Goal: Information Seeking & Learning: Find contact information

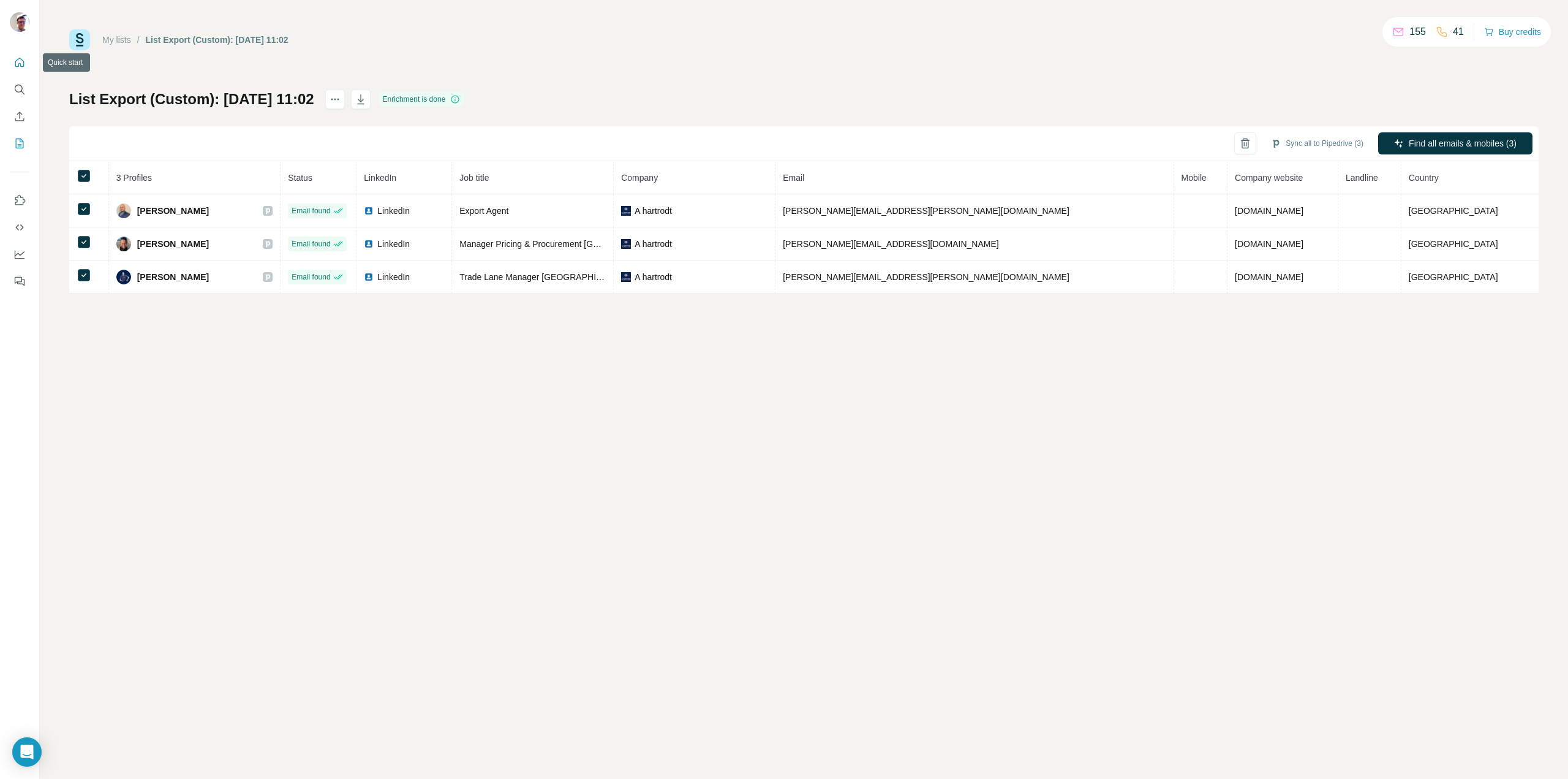
click at [23, 61] on icon "Quick start" at bounding box center [20, 62] width 12 height 12
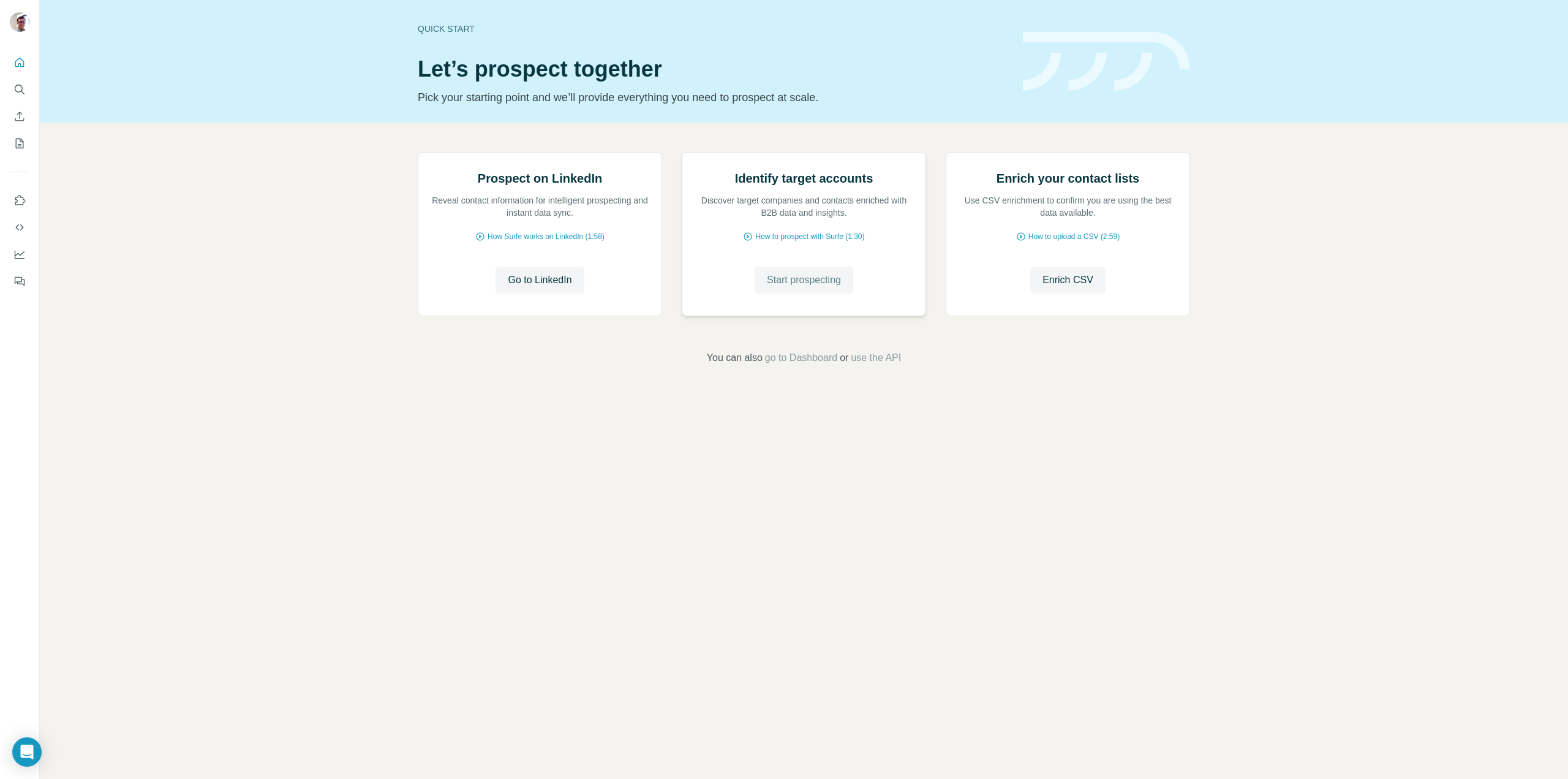
click at [819, 294] on button "Start prospecting" at bounding box center [803, 279] width 98 height 27
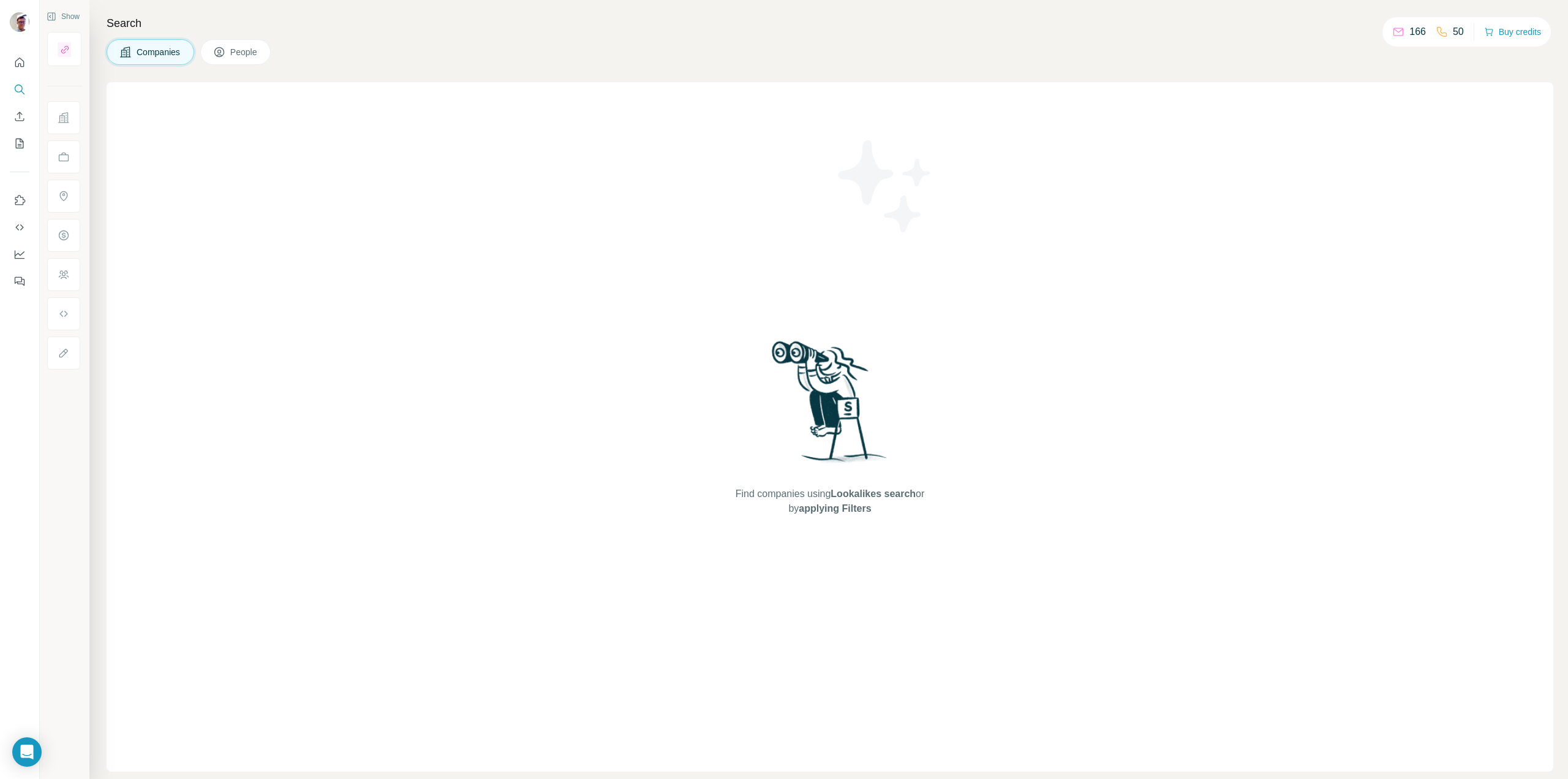
click at [258, 55] on span "People" at bounding box center [243, 52] width 28 height 12
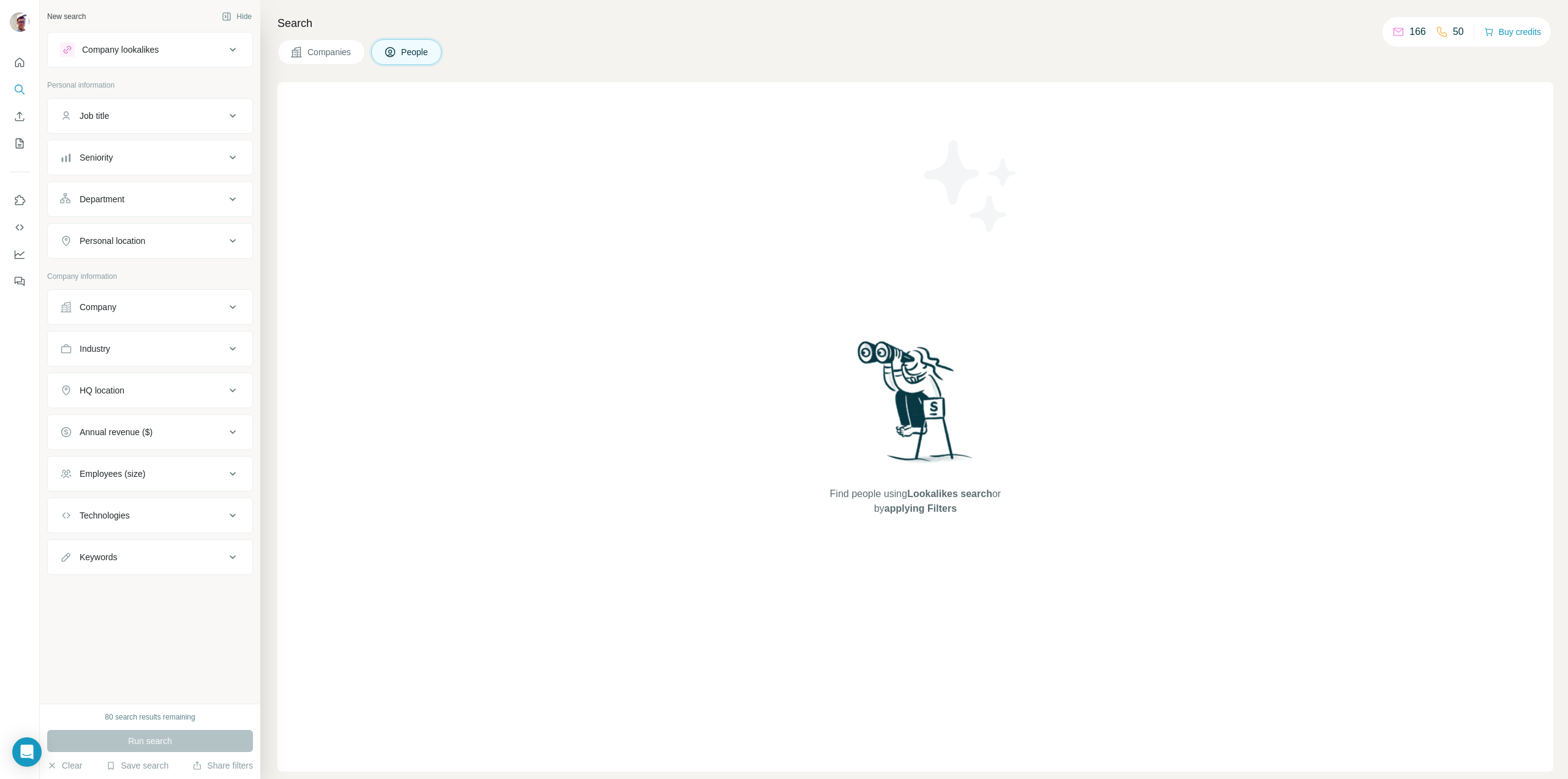
click at [133, 46] on div "Company lookalikes" at bounding box center [121, 49] width 77 height 12
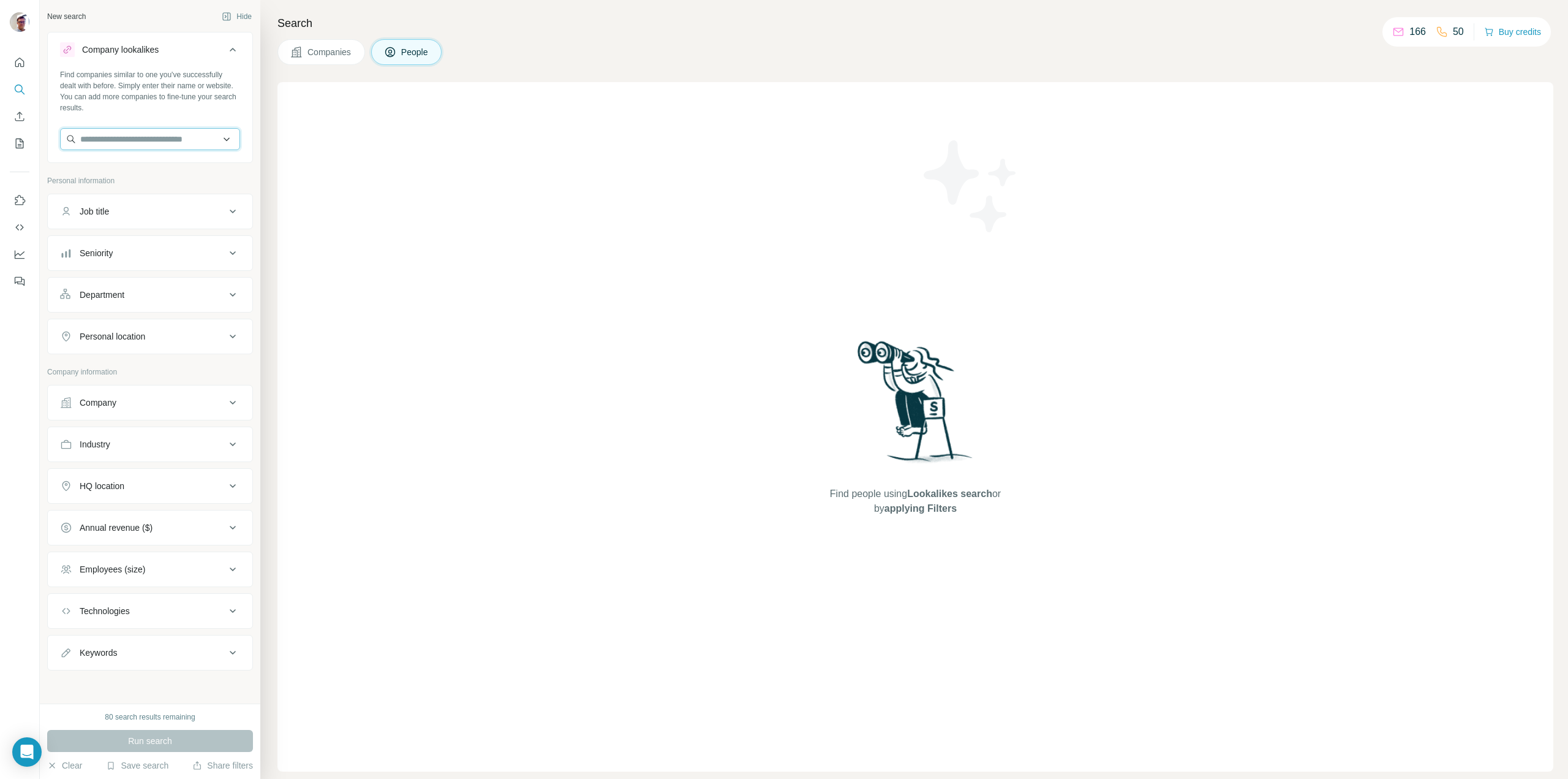
click at [144, 136] on input "text" at bounding box center [149, 139] width 180 height 22
paste input "**********"
type input "**********"
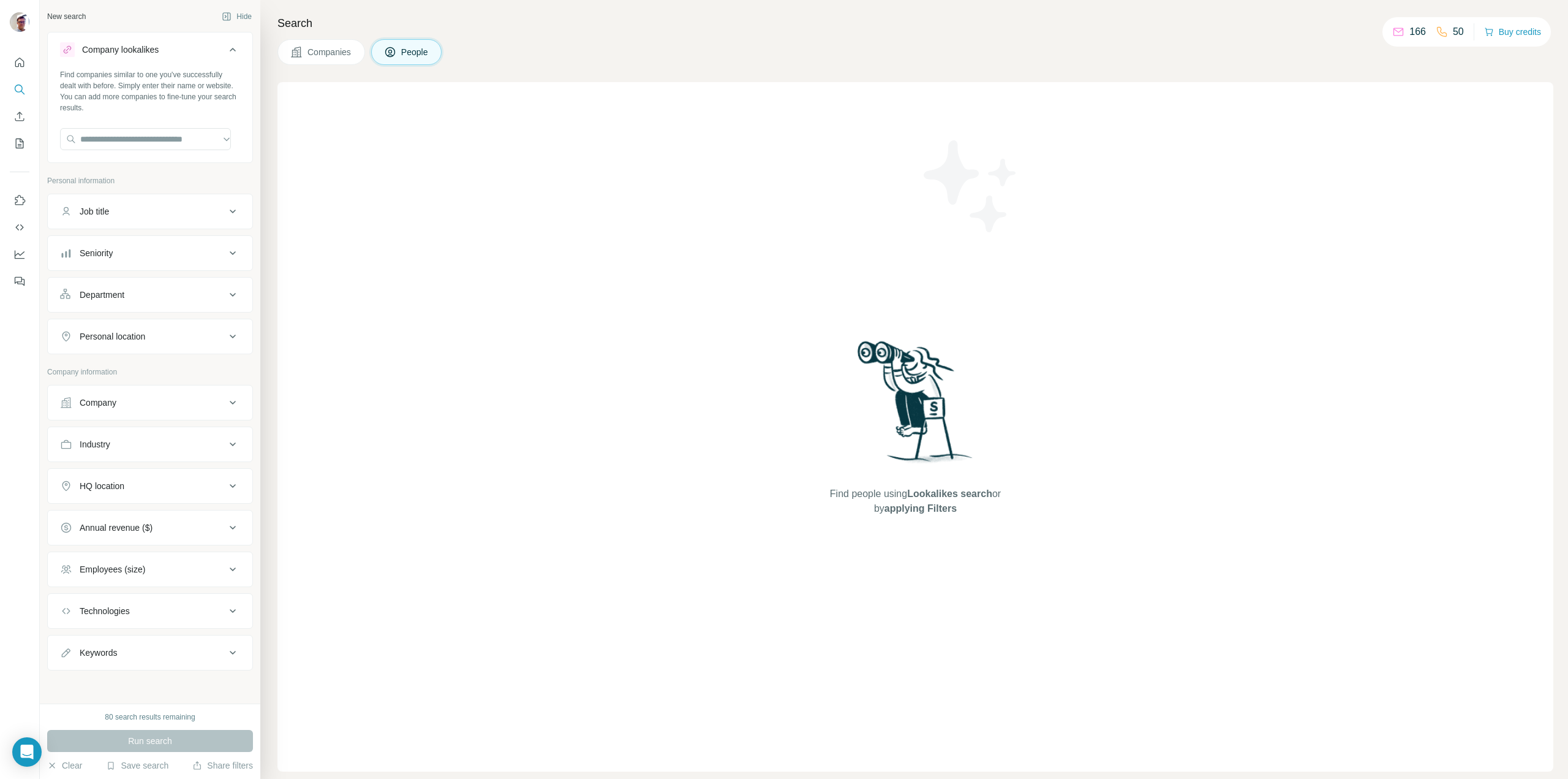
click at [93, 12] on div "New search Hide" at bounding box center [150, 16] width 206 height 19
click at [71, 16] on div "New search" at bounding box center [66, 16] width 38 height 11
click at [22, 85] on icon "Search" at bounding box center [19, 88] width 8 height 8
click at [332, 53] on span "Companies" at bounding box center [330, 52] width 45 height 12
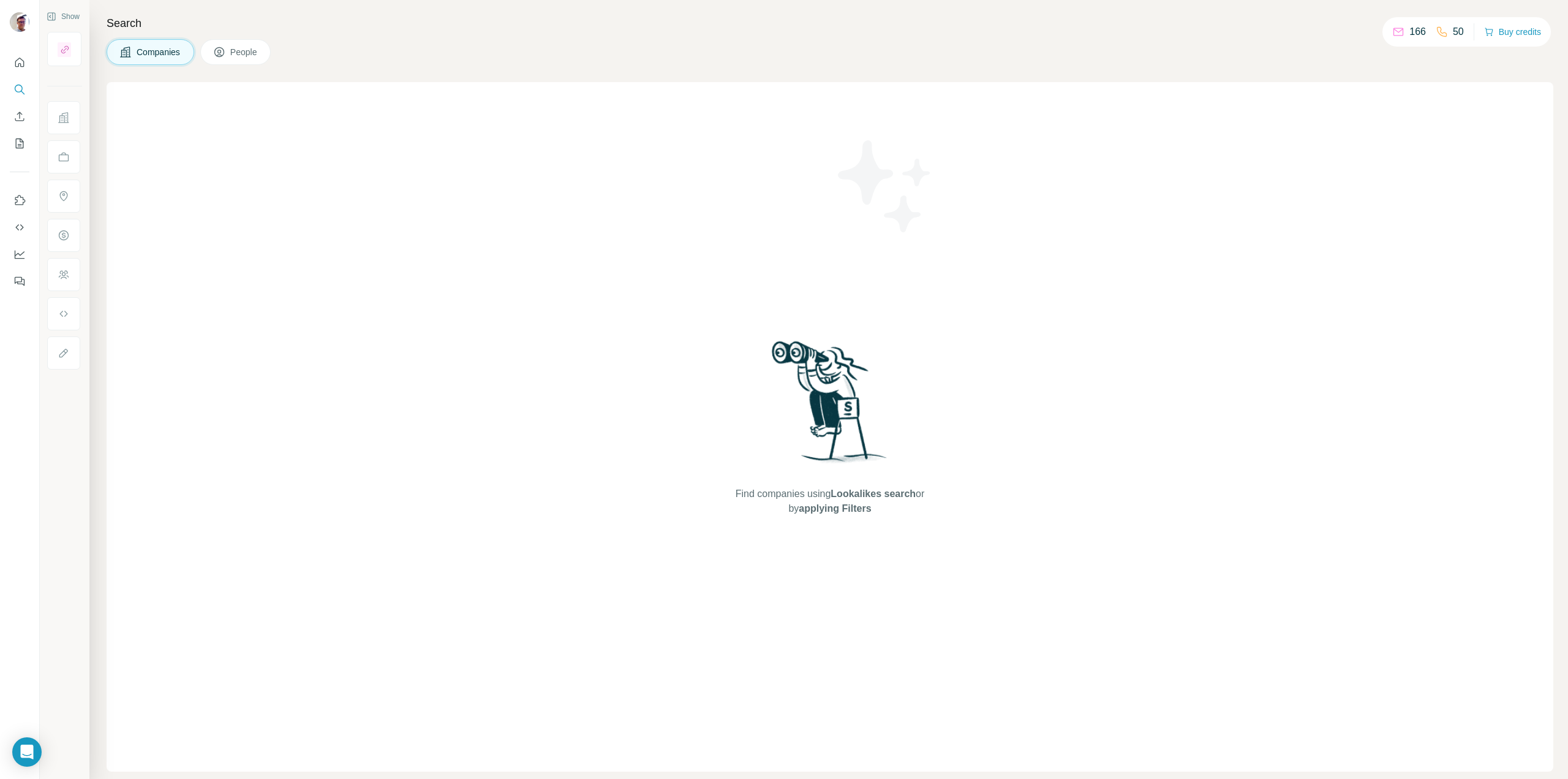
click at [167, 86] on div "Find companies using Lookalikes search or by applying Filters" at bounding box center [830, 427] width 1446 height 690
click at [22, 87] on icon "Search" at bounding box center [20, 89] width 12 height 12
click at [174, 53] on span "Companies" at bounding box center [159, 52] width 45 height 12
drag, startPoint x: 156, startPoint y: 110, endPoint x: 130, endPoint y: 110, distance: 26.0
click at [130, 110] on div "Find companies using Lookalikes search or by applying Filters" at bounding box center [830, 427] width 1446 height 690
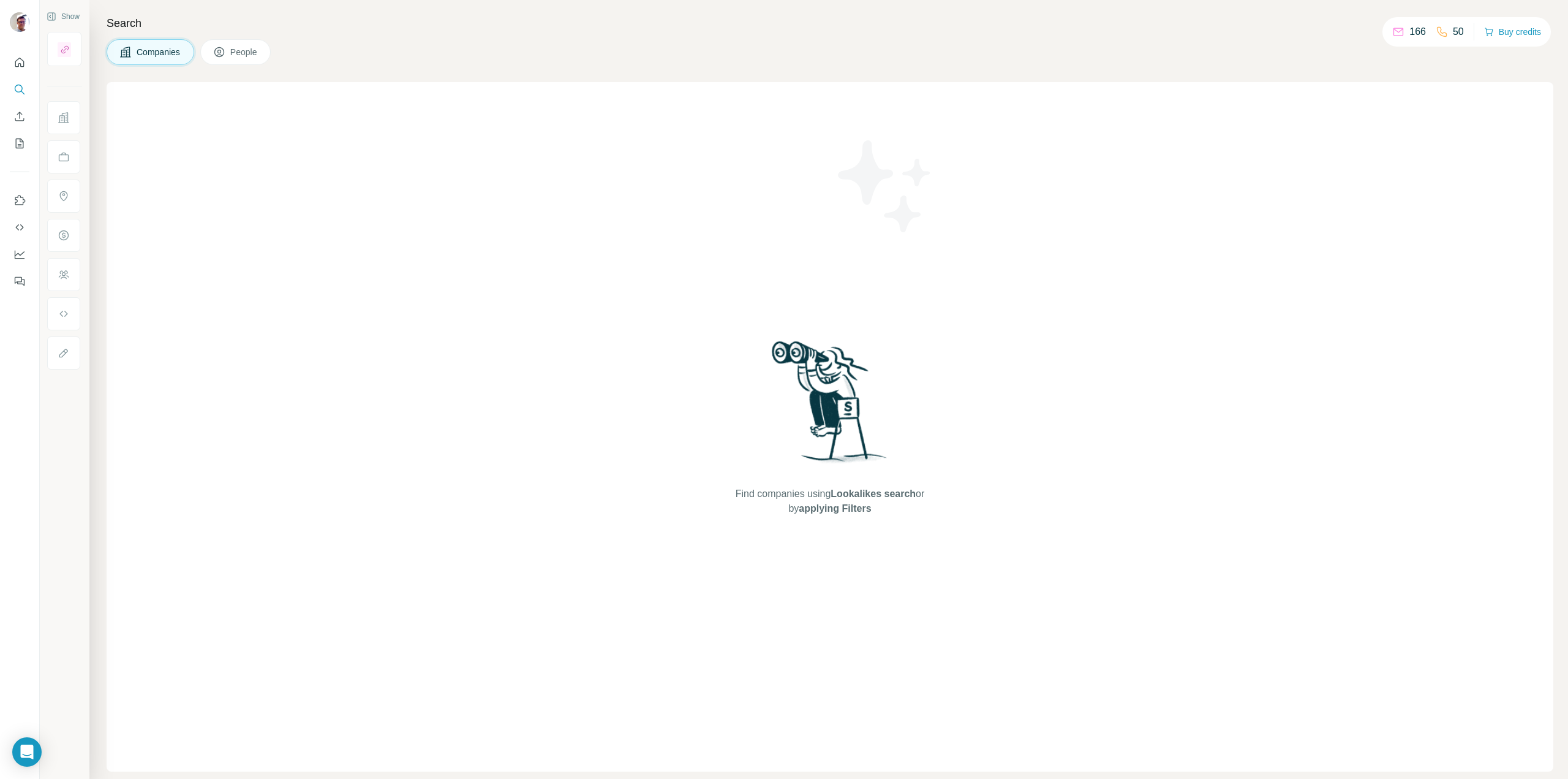
click at [248, 53] on span "People" at bounding box center [243, 52] width 28 height 12
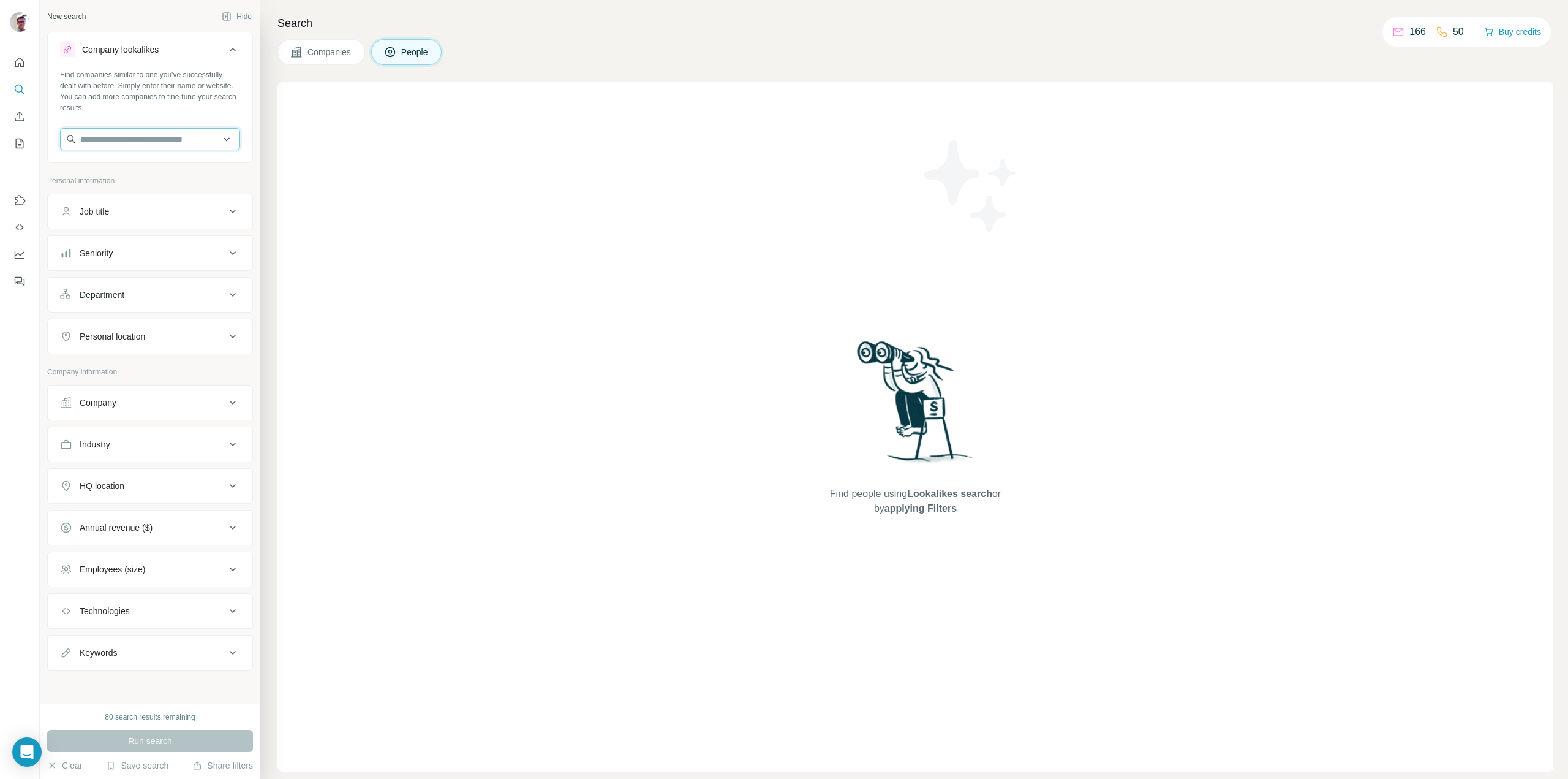
click at [167, 139] on input "text" at bounding box center [149, 139] width 180 height 22
paste input "**********"
type input "**********"
click at [164, 170] on p "AFE Airfreight Express GmbH" at bounding box center [151, 166] width 113 height 12
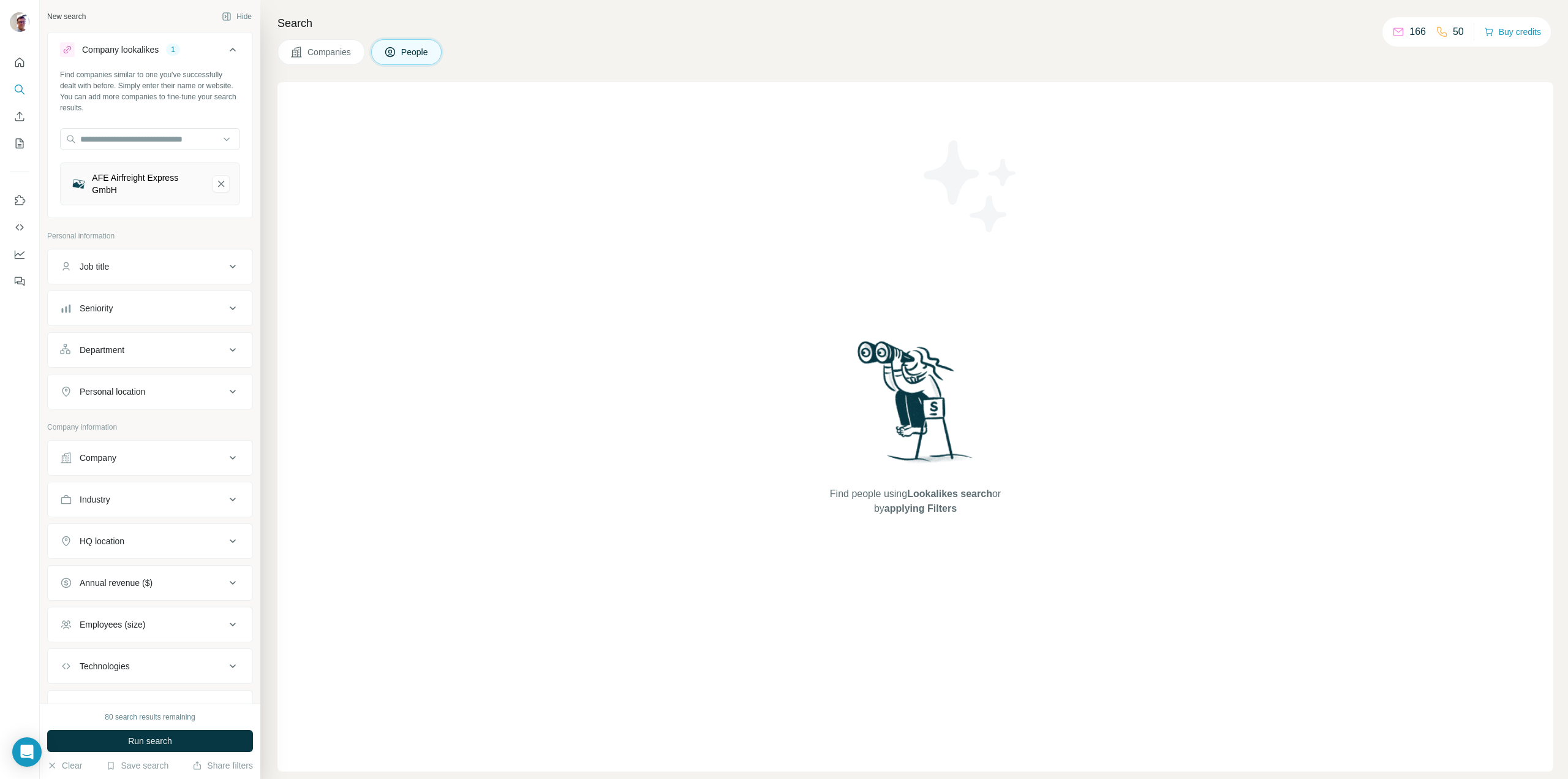
drag, startPoint x: 140, startPoint y: 192, endPoint x: 136, endPoint y: 185, distance: 8.1
click at [136, 185] on div "AFE Airfreight Express GmbH" at bounding box center [147, 184] width 111 height 25
click at [115, 266] on div "Job title" at bounding box center [142, 266] width 165 height 12
click at [132, 269] on div "Job title" at bounding box center [142, 266] width 165 height 12
click at [131, 458] on div "Company" at bounding box center [142, 458] width 165 height 12
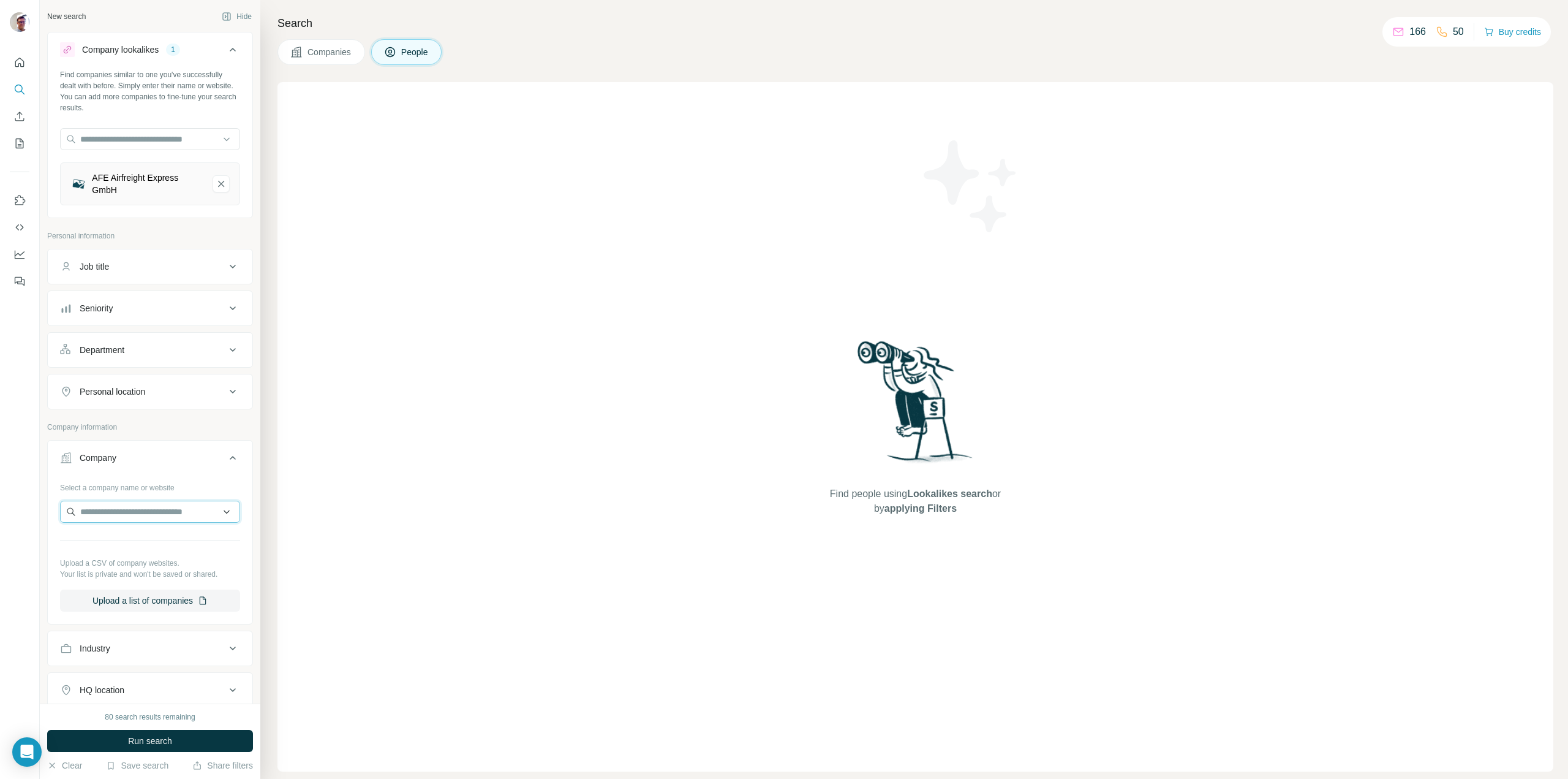
click at [143, 513] on input "text" at bounding box center [149, 512] width 180 height 22
paste input "**********"
type input "**********"
click at [152, 543] on p "AFE Airfreight Express GmbH" at bounding box center [151, 539] width 113 height 12
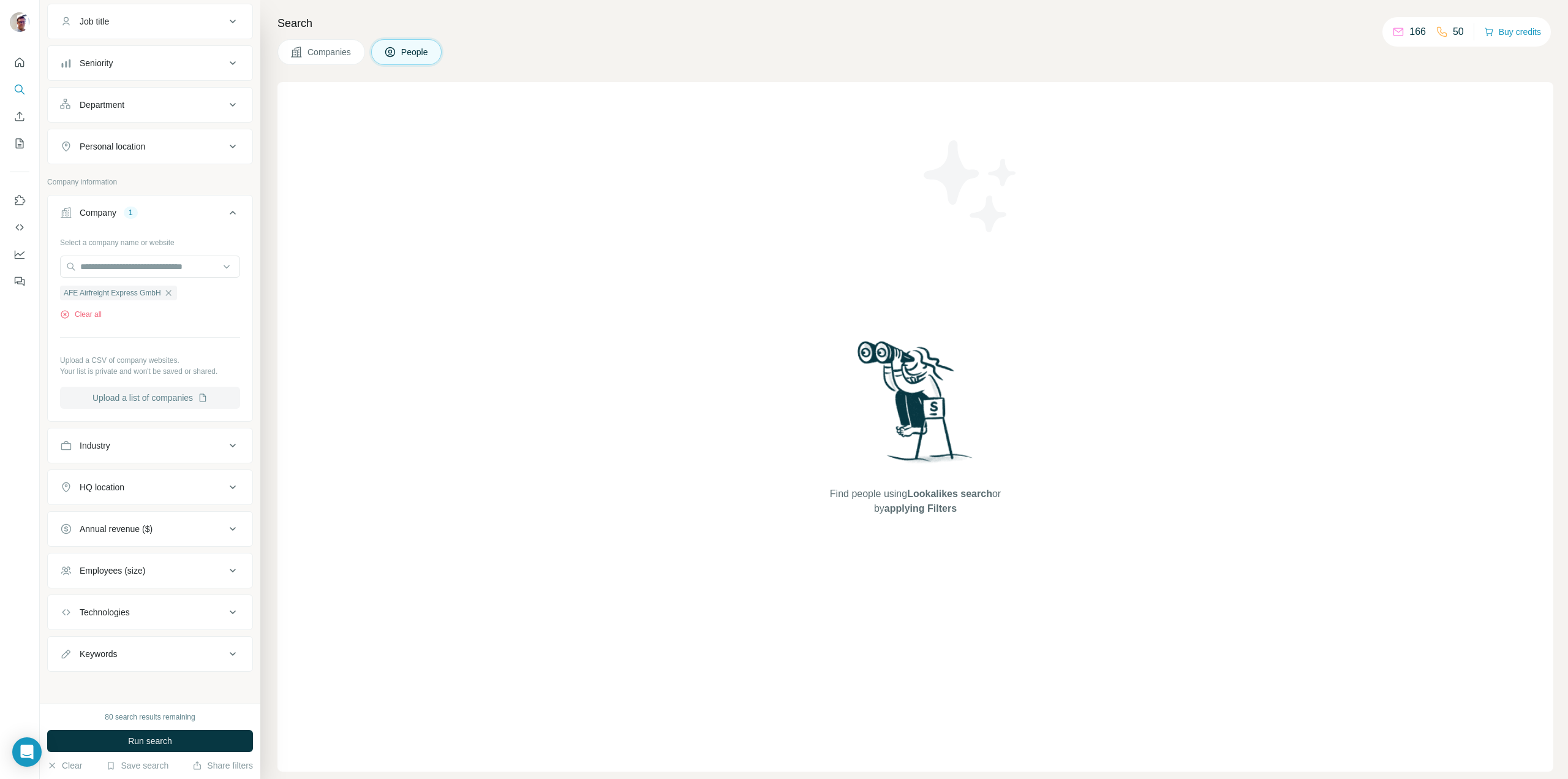
scroll to position [271, 0]
drag, startPoint x: 141, startPoint y: 358, endPoint x: 135, endPoint y: 351, distance: 9.2
drag, startPoint x: 135, startPoint y: 351, endPoint x: 452, endPoint y: 522, distance: 360.2
click at [452, 522] on div "Find people using Lookalikes search or by applying Filters" at bounding box center [915, 427] width 1275 height 690
click at [139, 737] on span "Run search" at bounding box center [149, 741] width 44 height 12
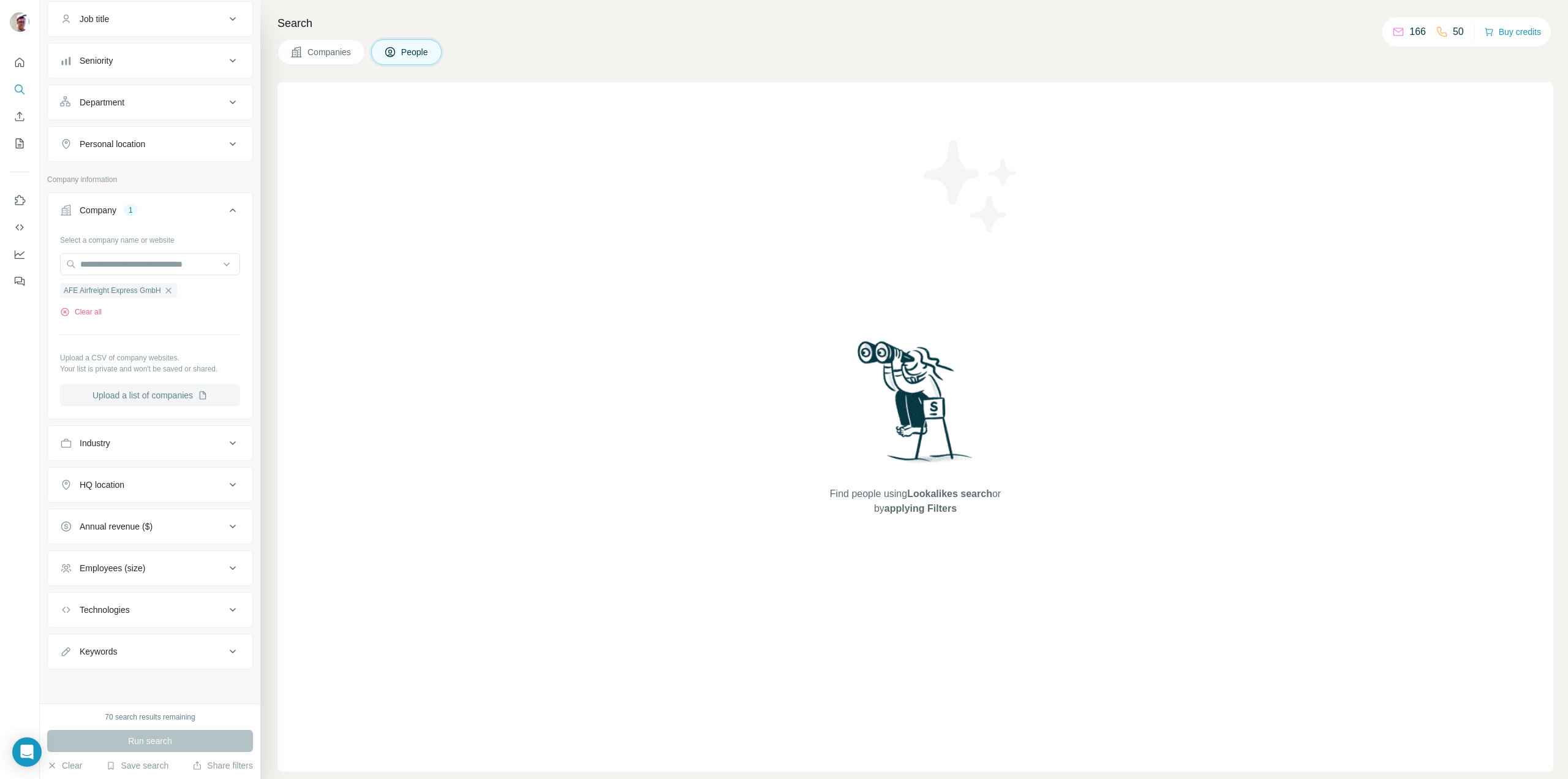
click at [147, 396] on button "Upload a list of companies" at bounding box center [149, 395] width 180 height 22
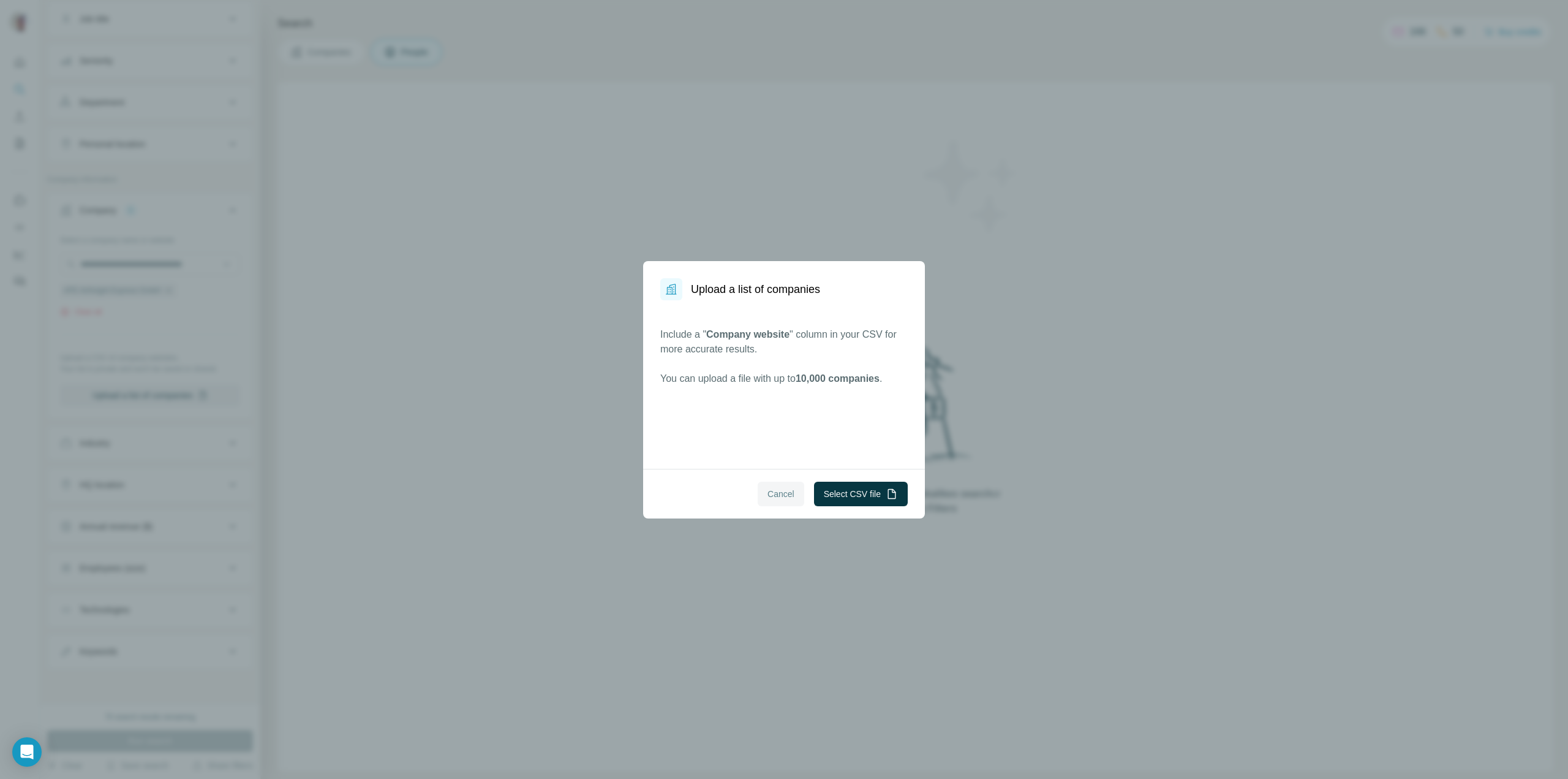
click at [783, 495] on span "Cancel" at bounding box center [780, 493] width 27 height 12
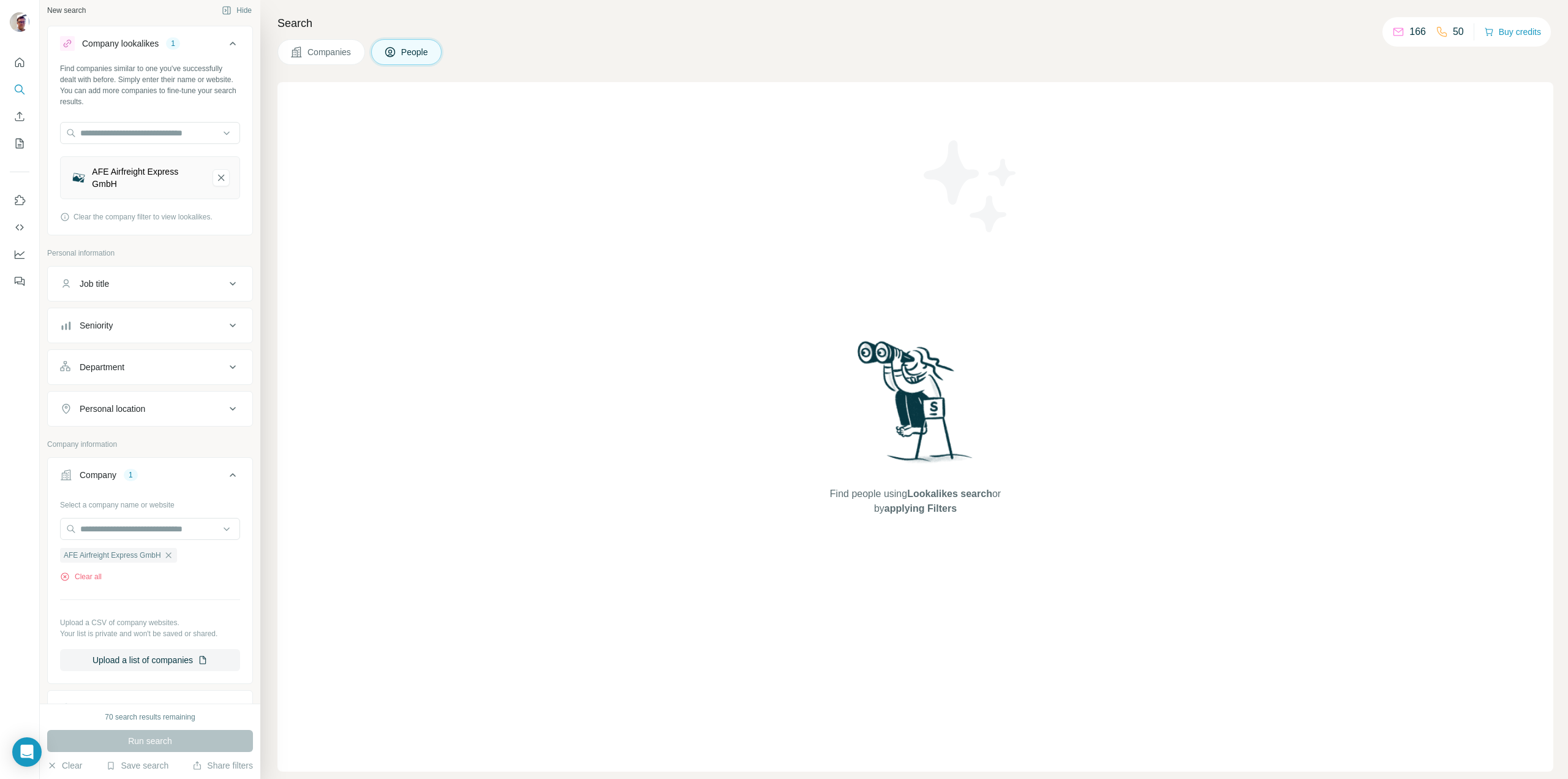
scroll to position [0, 0]
click at [226, 50] on icon at bounding box center [233, 49] width 15 height 15
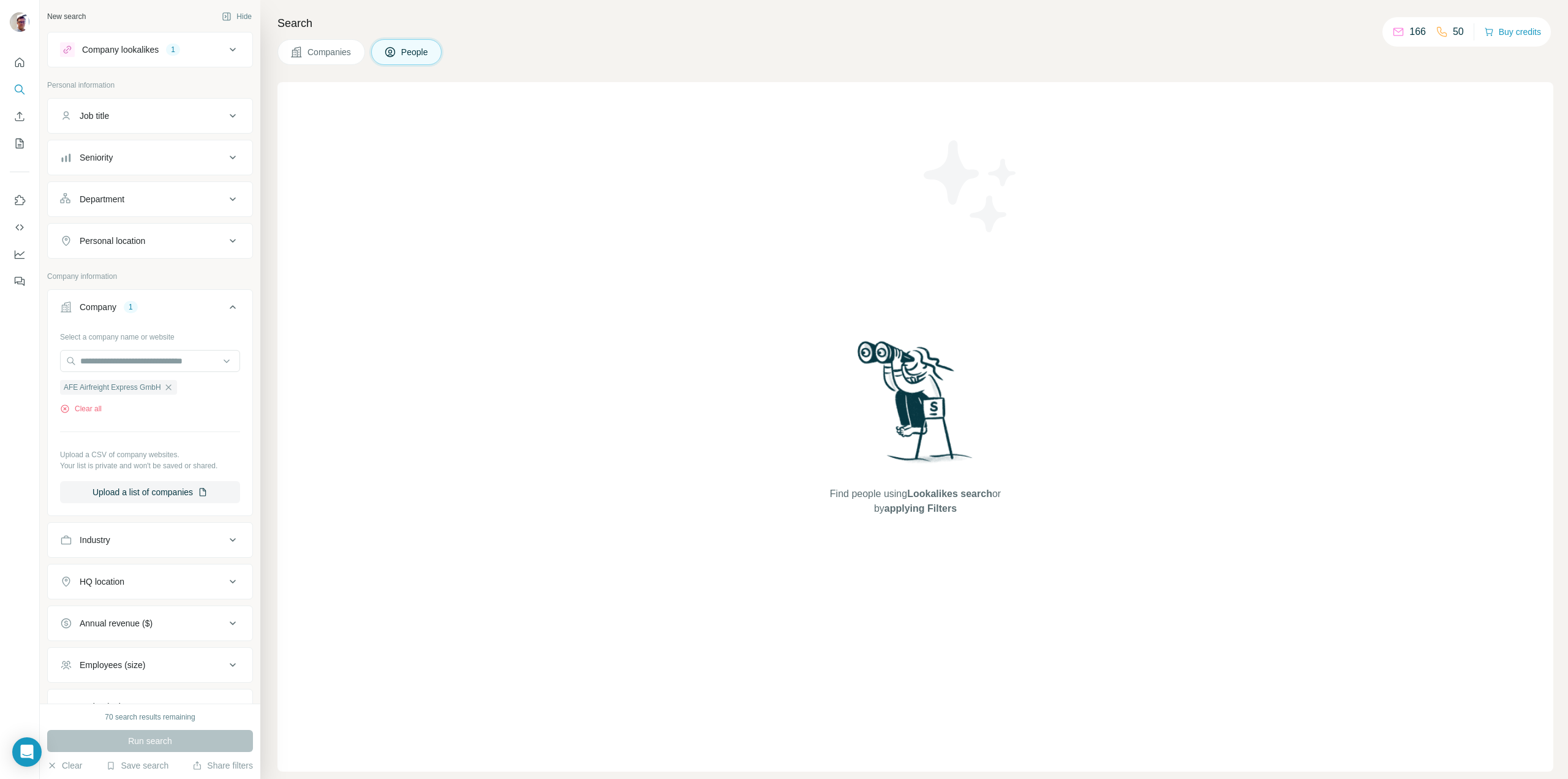
click at [226, 48] on icon at bounding box center [233, 49] width 15 height 15
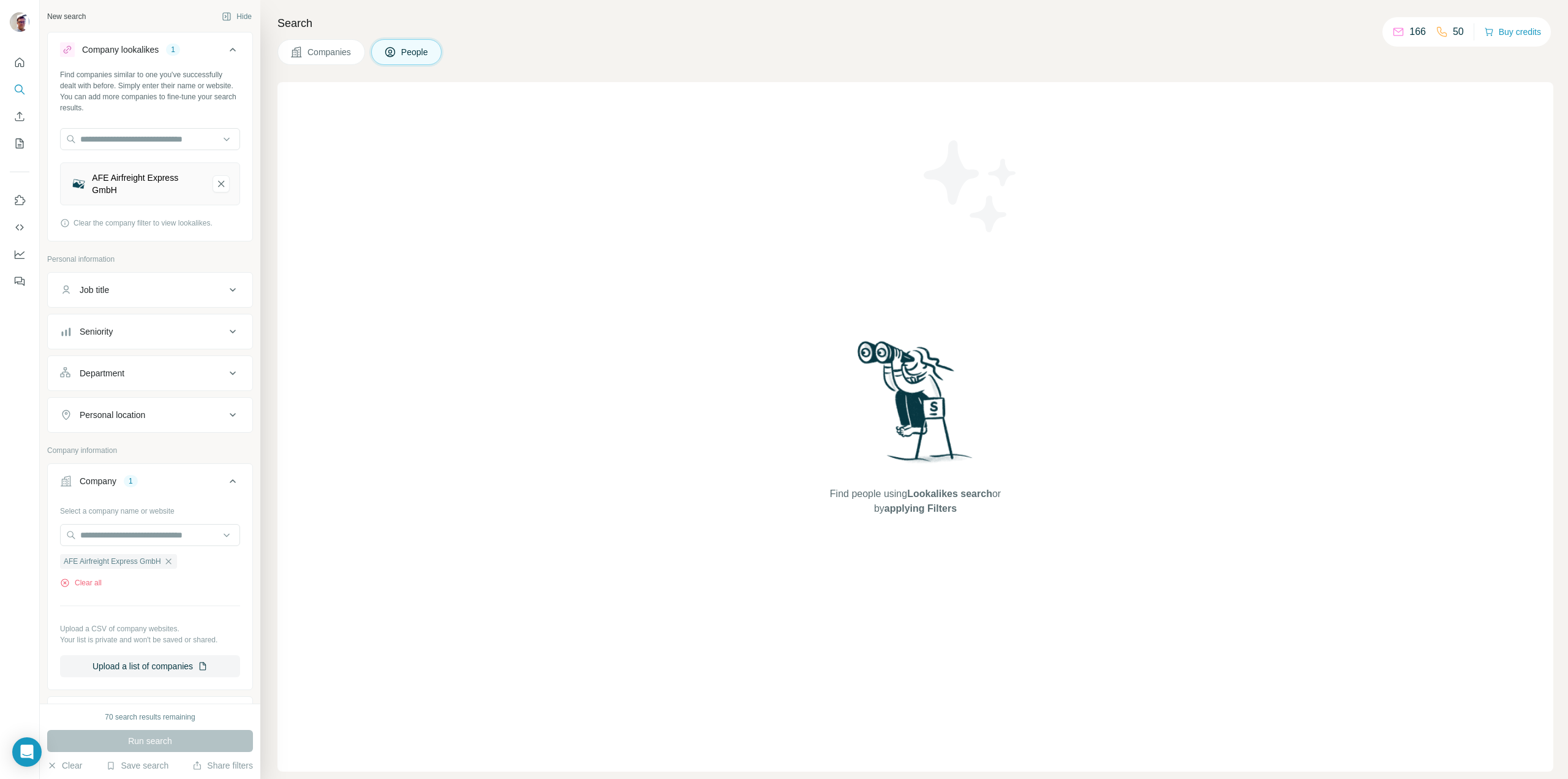
click at [230, 48] on icon at bounding box center [233, 50] width 6 height 4
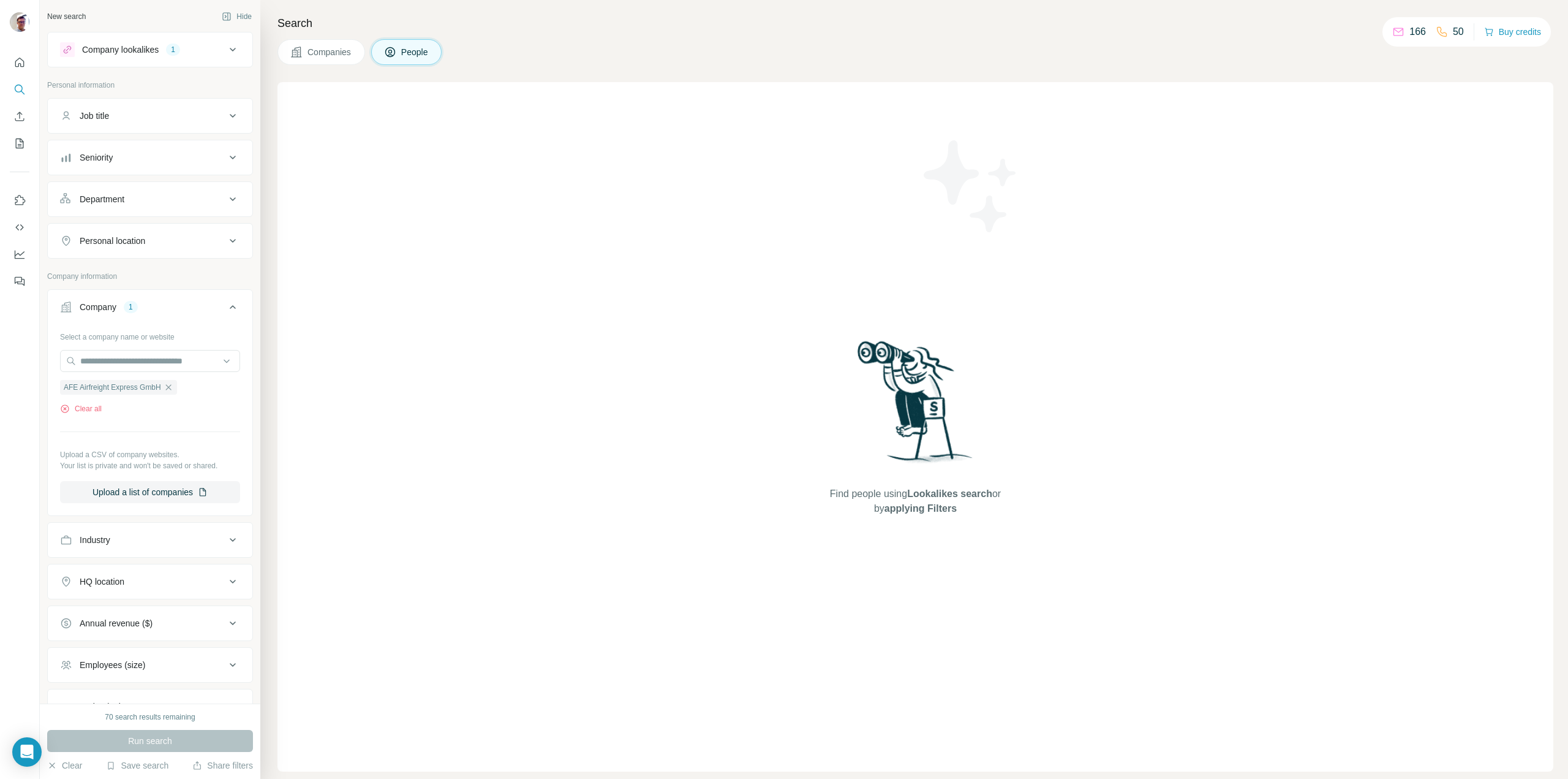
click at [228, 49] on icon at bounding box center [233, 49] width 15 height 15
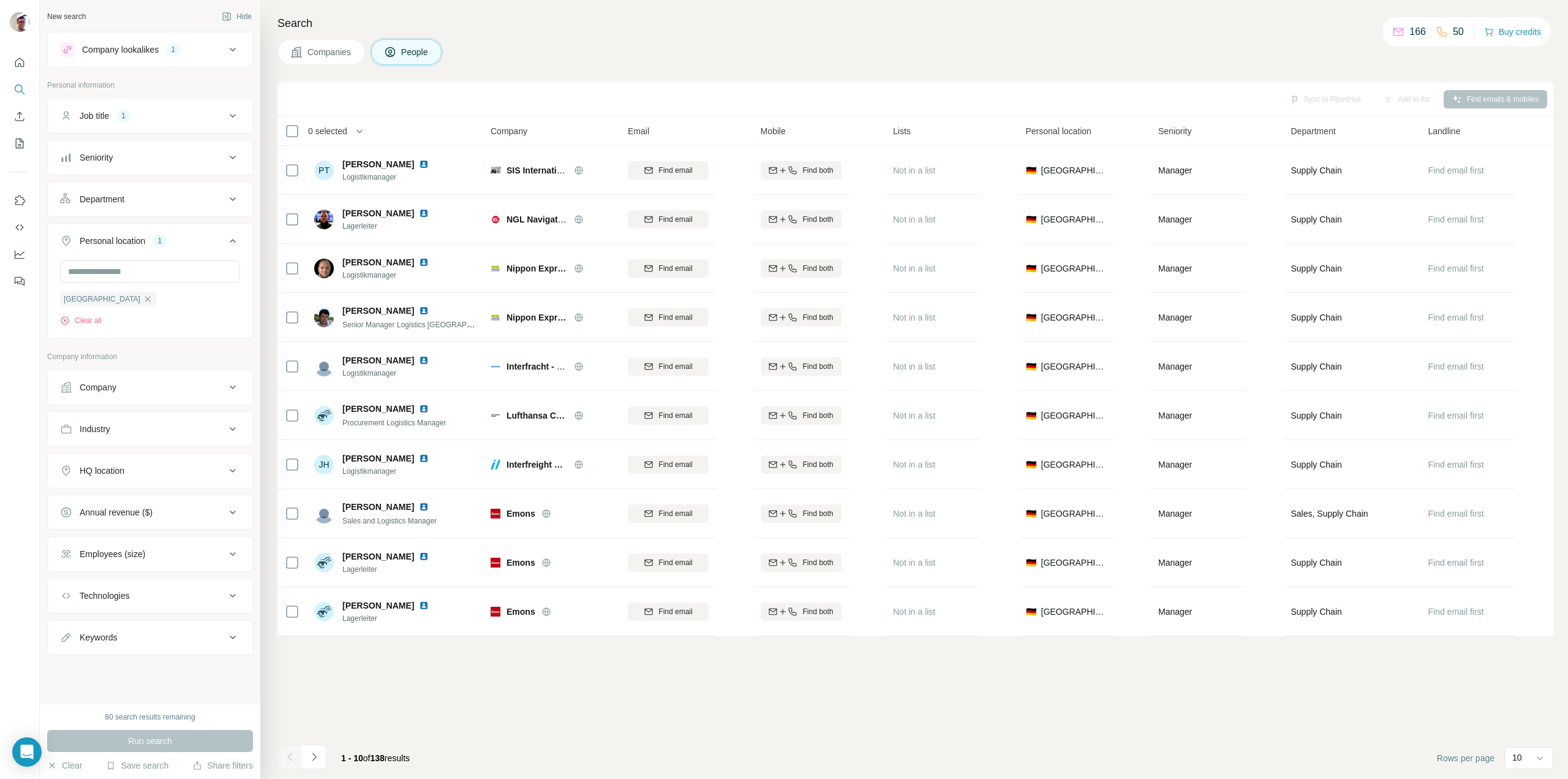
scroll to position [1225, 0]
click at [79, 16] on div "New search" at bounding box center [66, 16] width 38 height 11
click at [228, 16] on icon "button" at bounding box center [227, 17] width 10 height 10
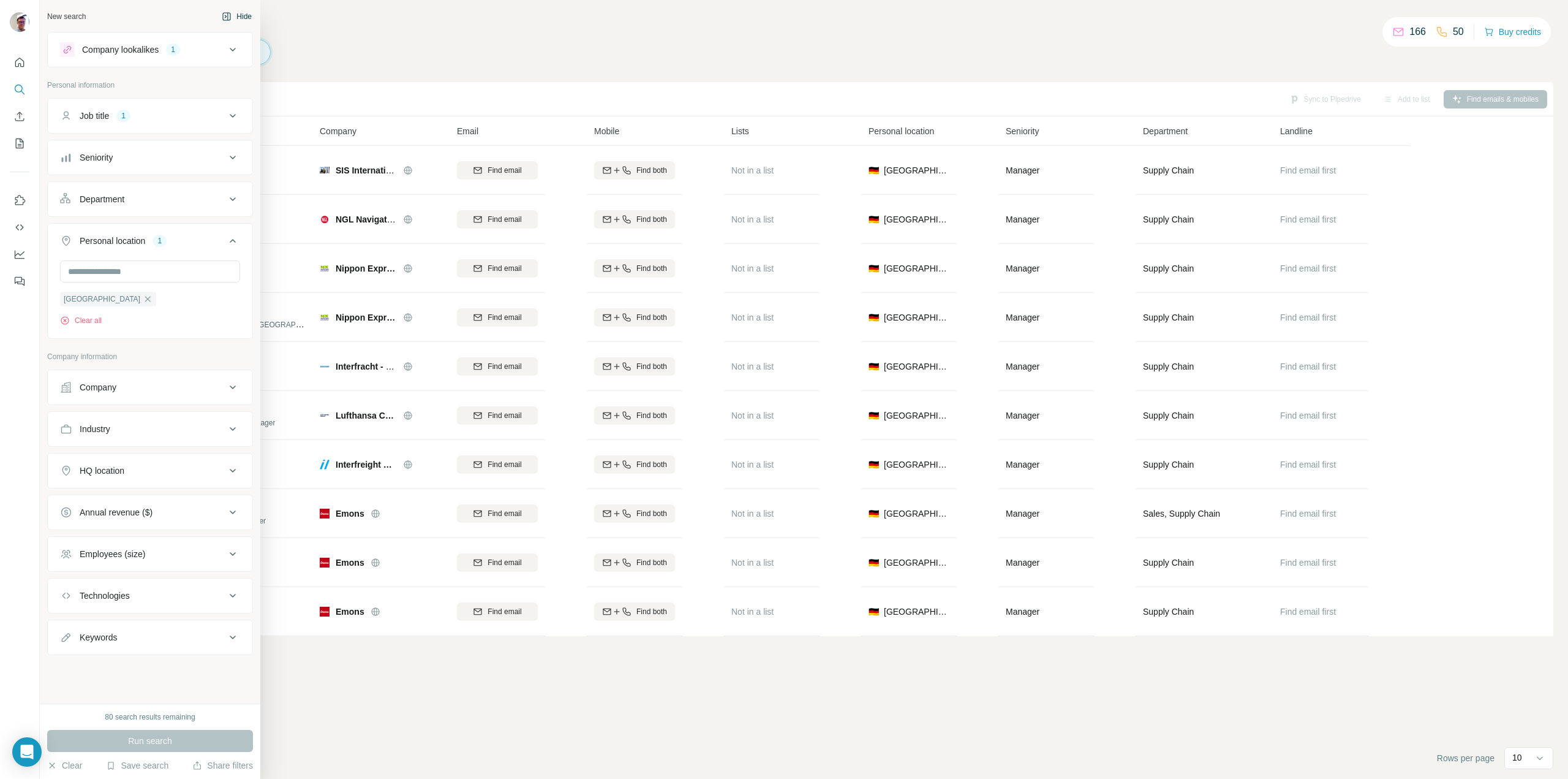
click at [121, 46] on div "Company lookalikes" at bounding box center [121, 49] width 77 height 12
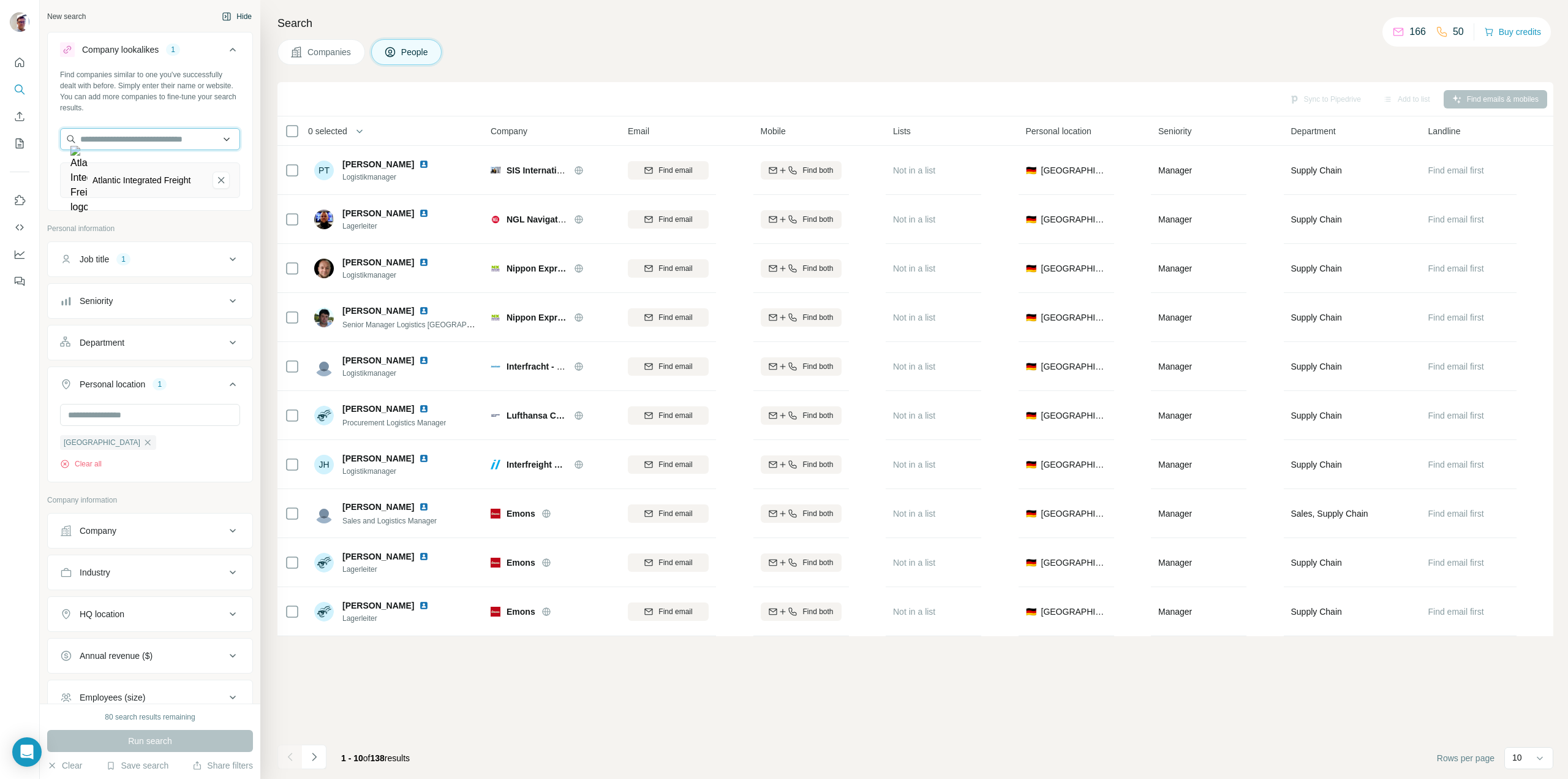
click at [165, 142] on input "text" at bounding box center [149, 139] width 180 height 22
paste input "**********"
type input "**********"
click at [142, 172] on p "AFE-Airfreightexpress" at bounding box center [136, 166] width 83 height 12
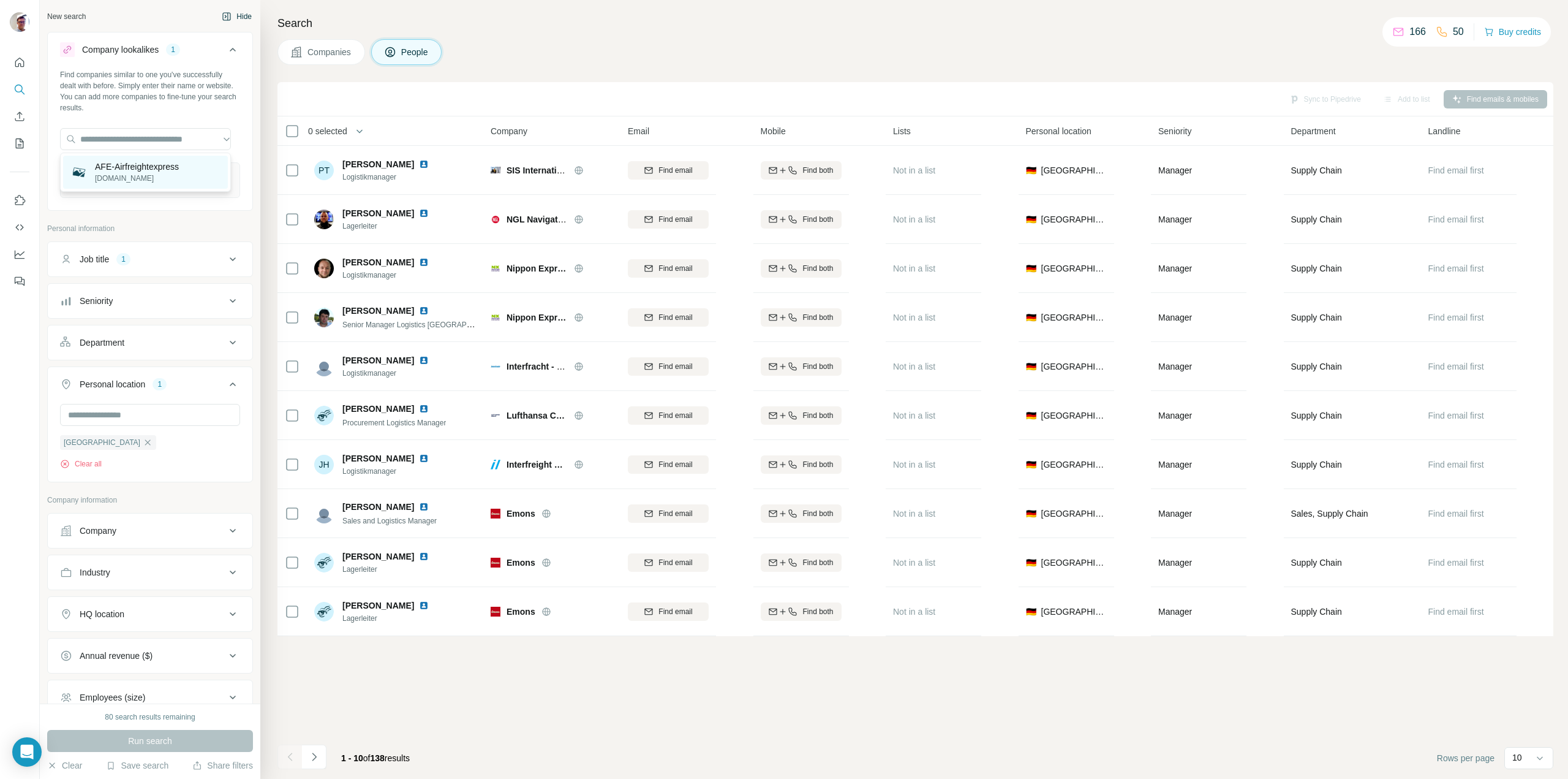
scroll to position [0, 0]
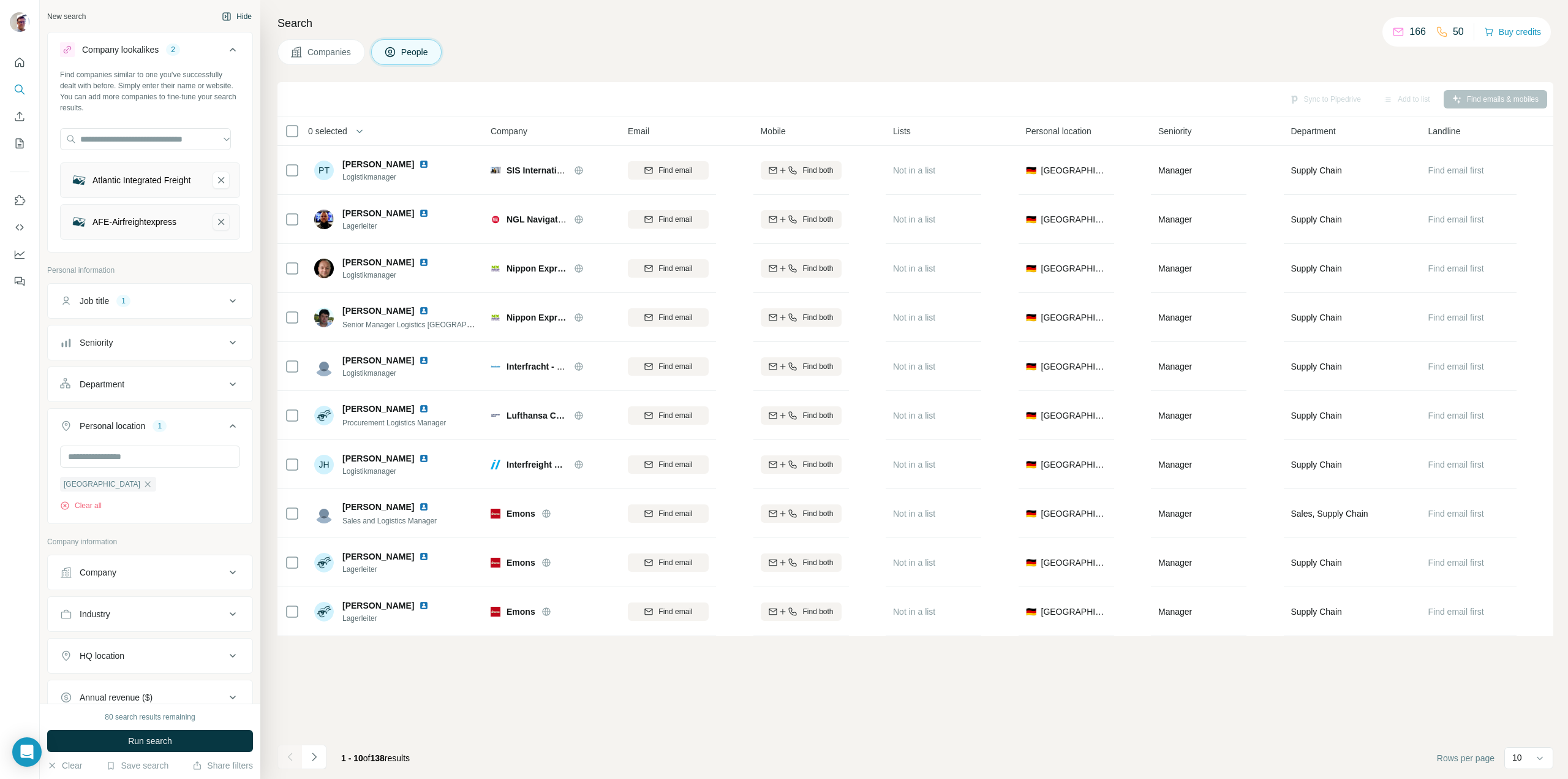
click at [218, 225] on icon "AFE-Airfreightexpress-remove-button" at bounding box center [221, 222] width 6 height 6
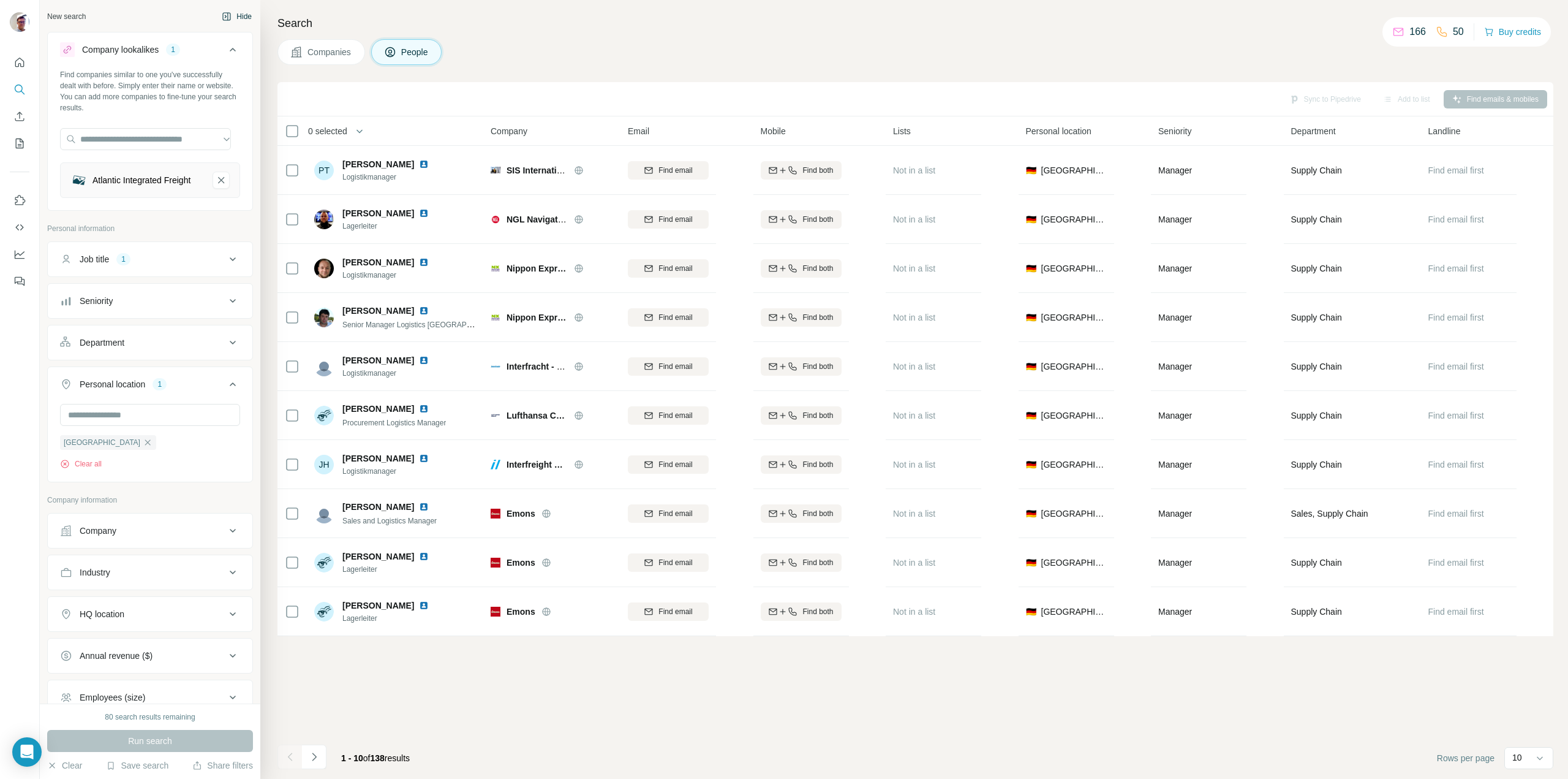
click at [226, 266] on icon at bounding box center [233, 258] width 15 height 15
click at [92, 344] on button "Clear all" at bounding box center [81, 338] width 41 height 11
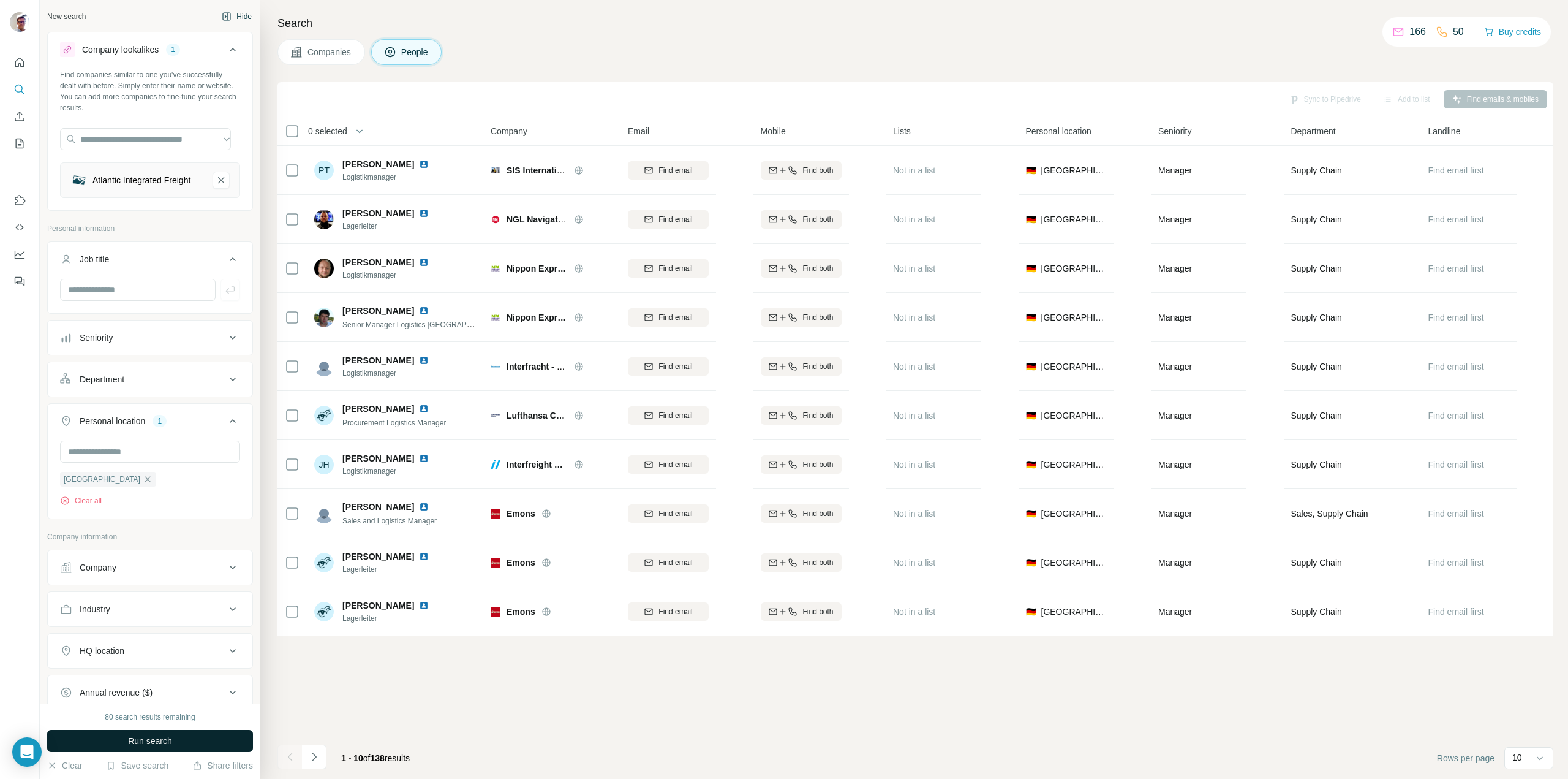
click at [147, 740] on span "Run search" at bounding box center [149, 741] width 44 height 12
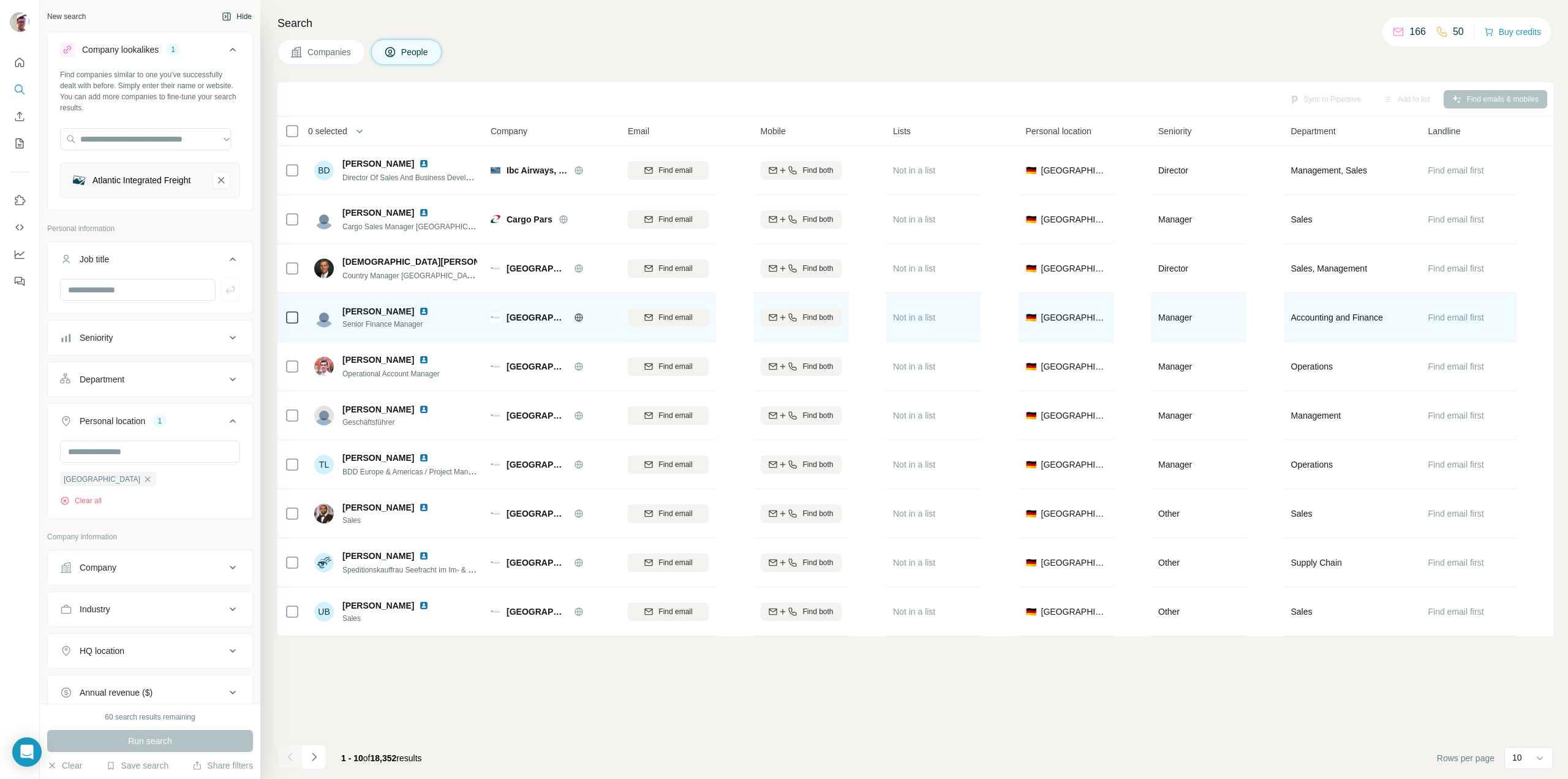
drag, startPoint x: 468, startPoint y: 353, endPoint x: 449, endPoint y: 310, distance: 47.0
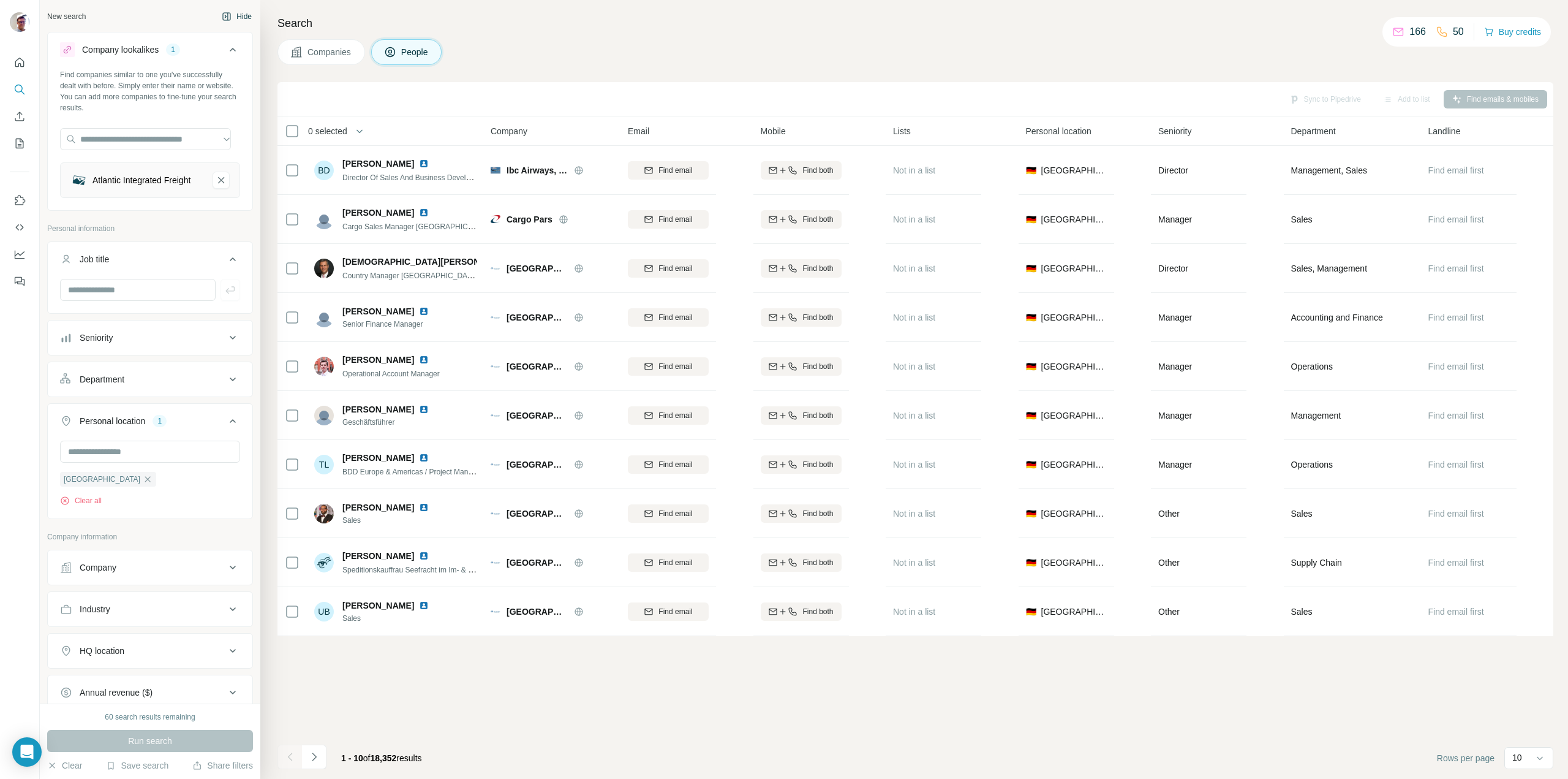
drag, startPoint x: 449, startPoint y: 310, endPoint x: 1495, endPoint y: 97, distance: 1067.5
click at [1495, 97] on div "Sync to Pipedrive Add to list Find emails & mobiles" at bounding box center [915, 99] width 1264 height 22
click at [1495, 96] on div "Sync to Pipedrive Add to list Find emails & mobiles" at bounding box center [915, 99] width 1264 height 22
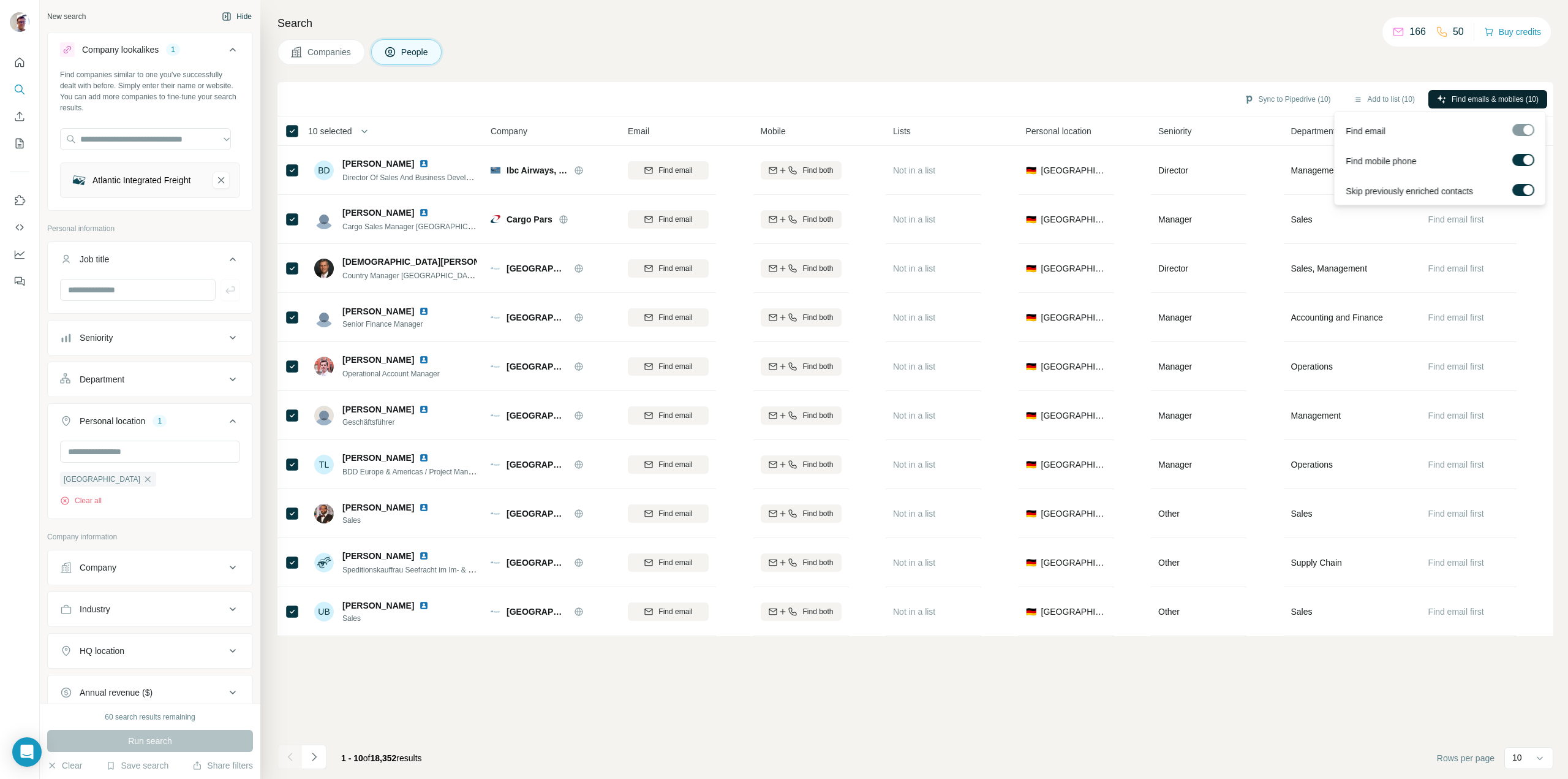
click at [1471, 95] on span "Find emails & mobiles (10)" at bounding box center [1494, 98] width 87 height 11
